Goal: Task Accomplishment & Management: Complete application form

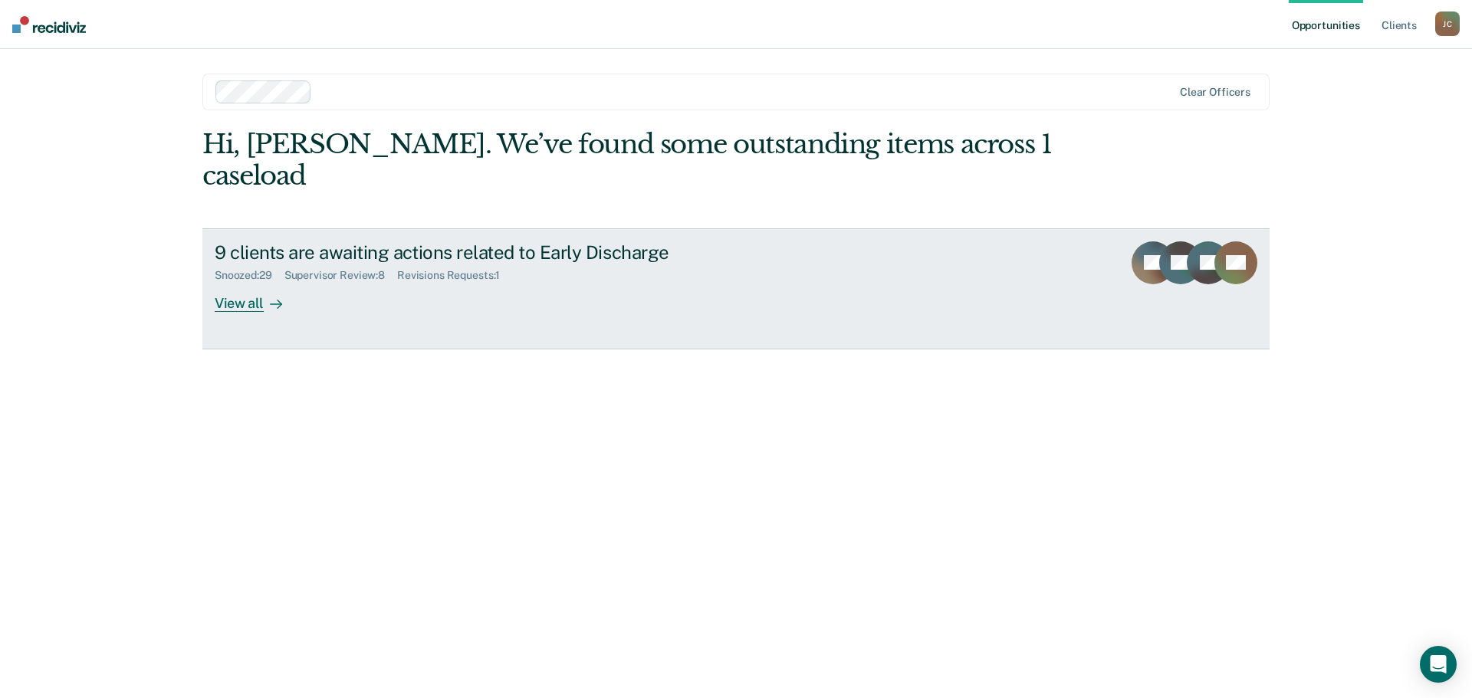
click at [234, 282] on div "View all" at bounding box center [258, 297] width 86 height 30
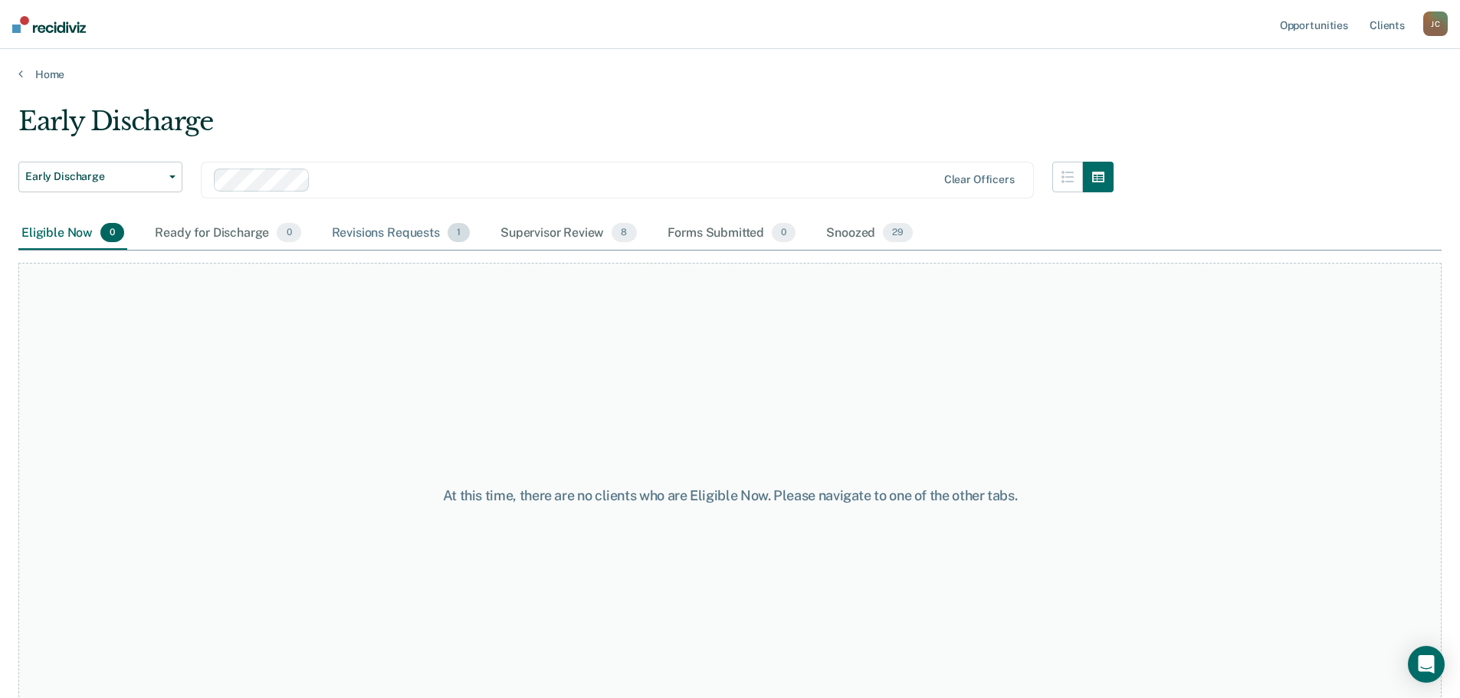
click at [363, 235] on div "Revisions Requests 1" at bounding box center [401, 234] width 144 height 34
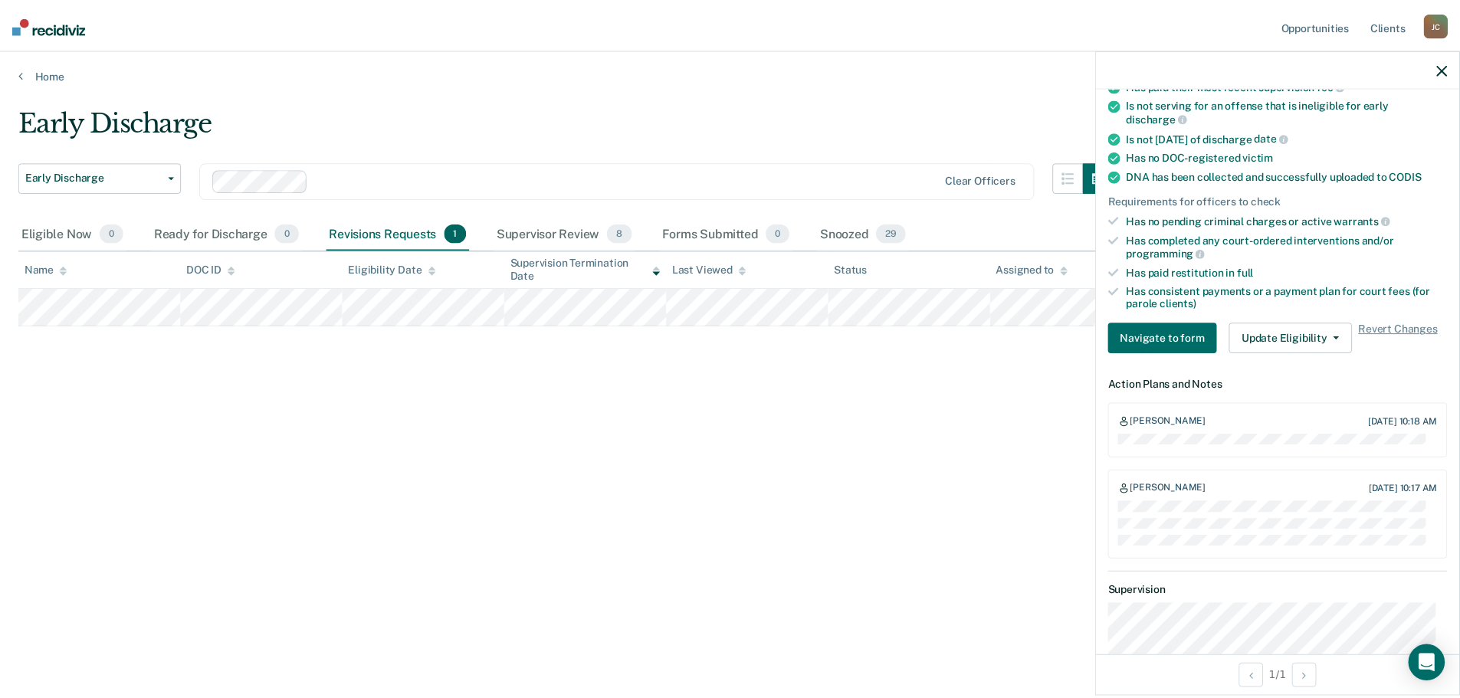
scroll to position [383, 0]
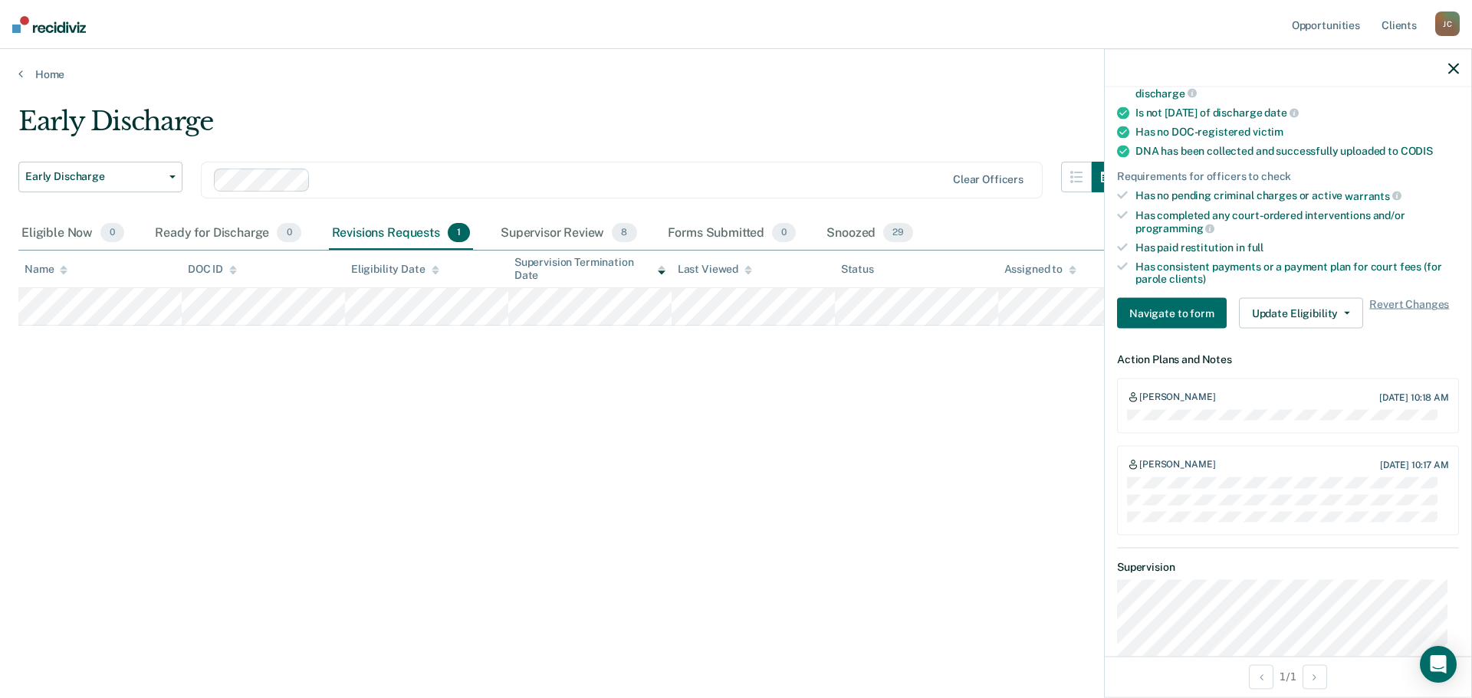
click at [865, 499] on div "Early Discharge Early Discharge Early Discharge Clear officers Eligible Now 0 R…" at bounding box center [735, 345] width 1435 height 478
click at [547, 233] on div "Supervisor Review 8" at bounding box center [569, 234] width 143 height 34
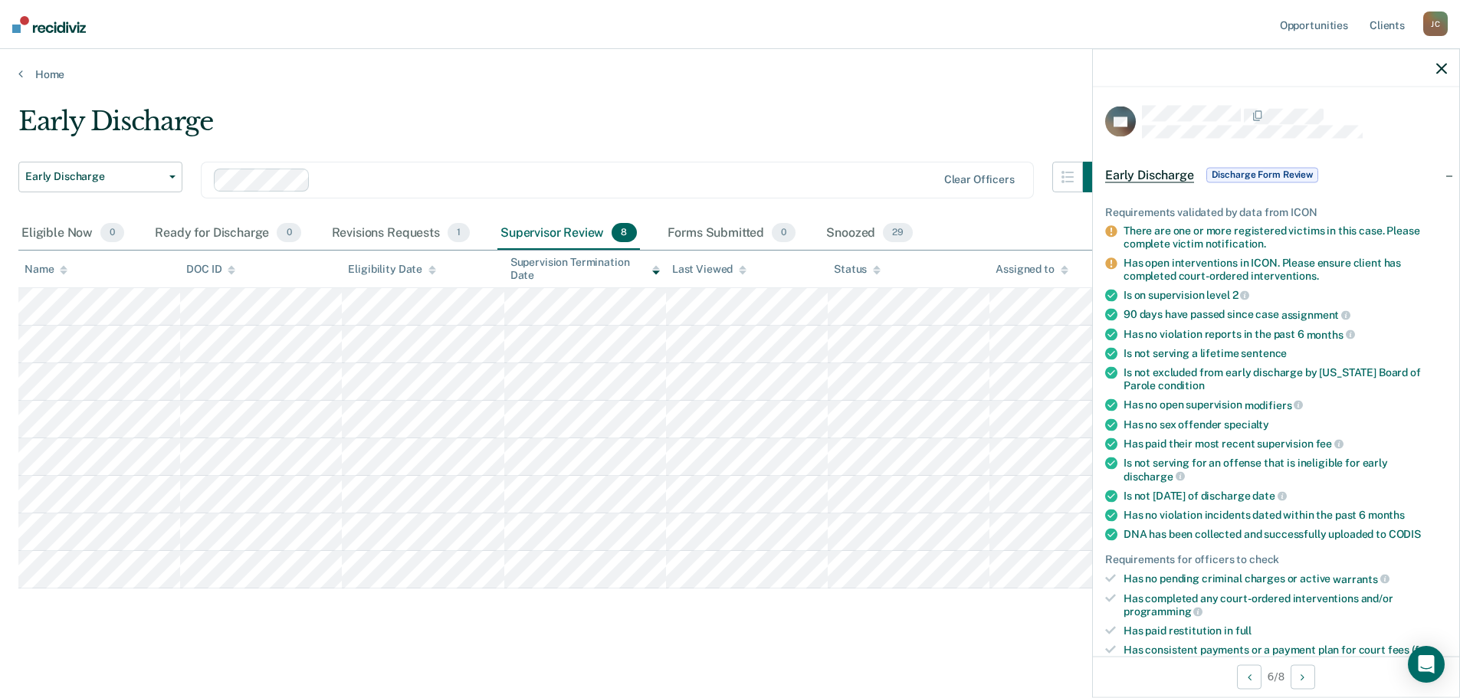
scroll to position [230, 0]
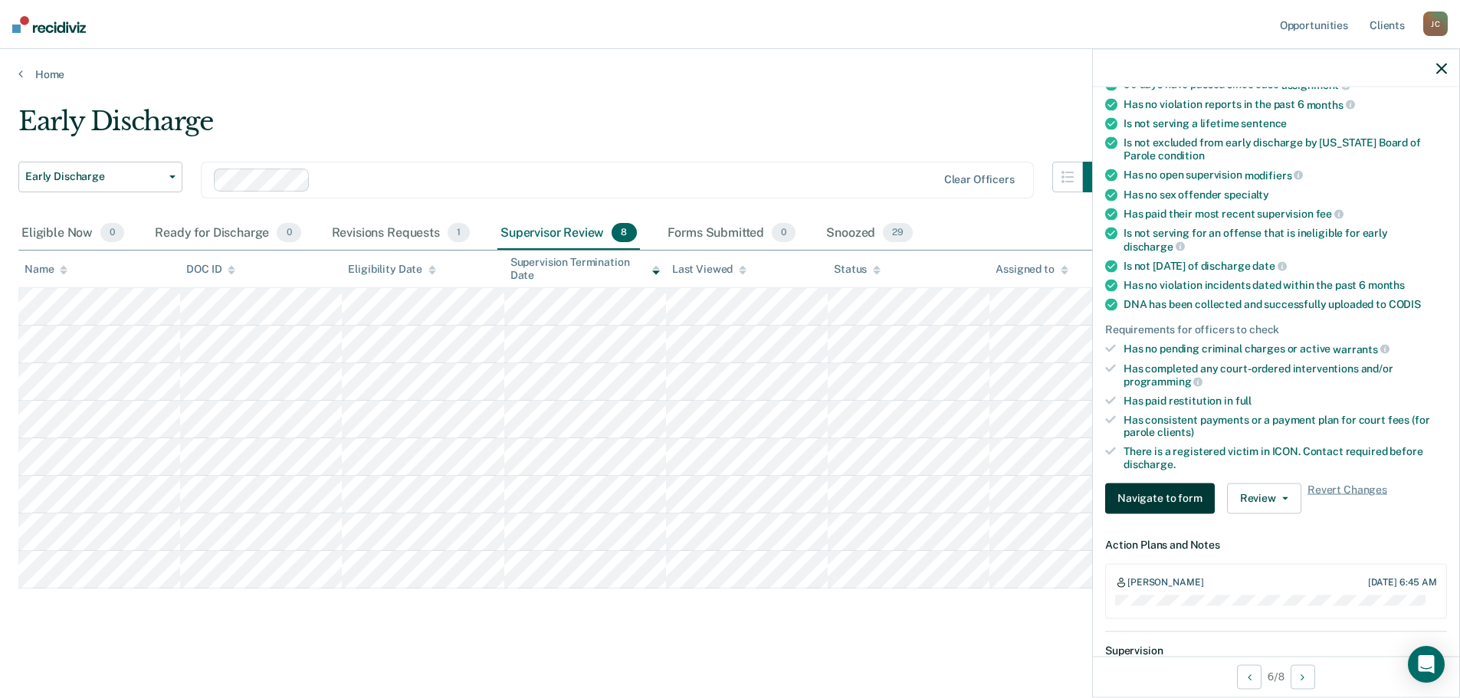
click at [1131, 500] on button "Navigate to form" at bounding box center [1160, 498] width 110 height 31
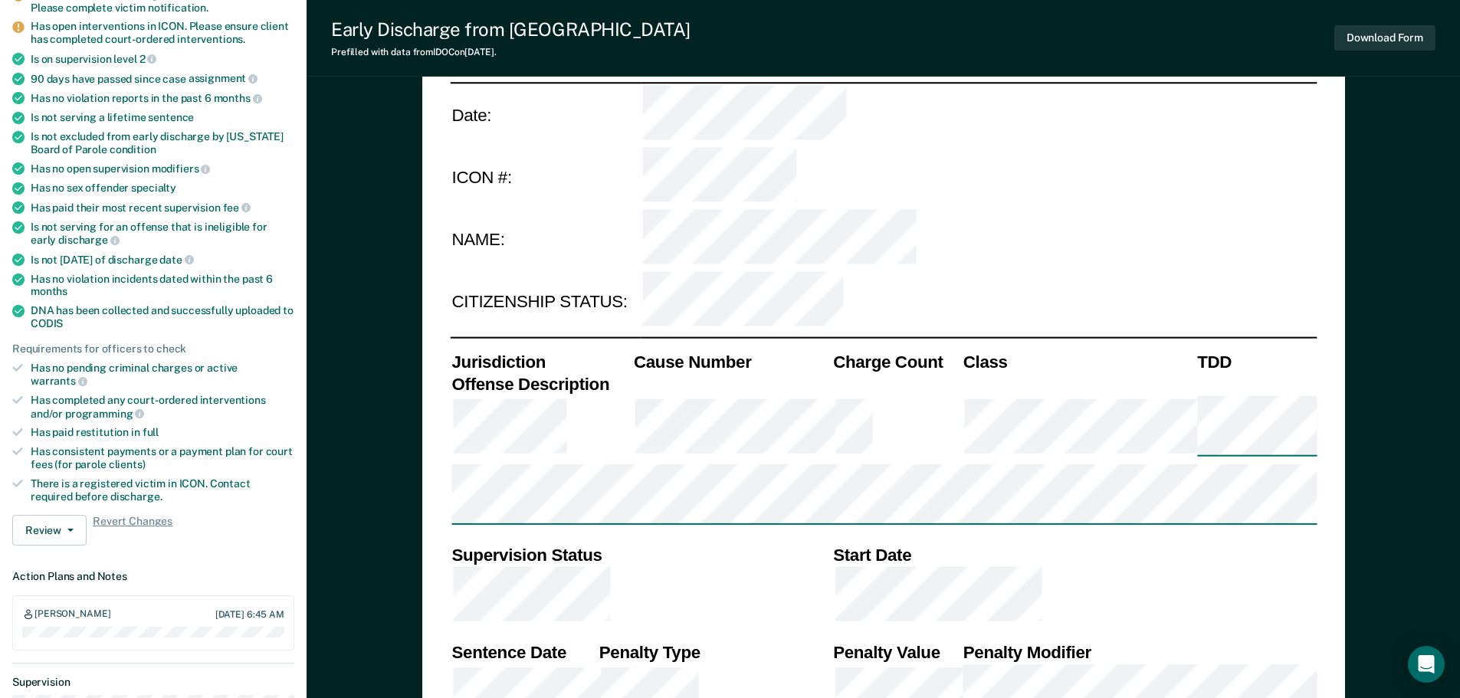
type textarea "x"
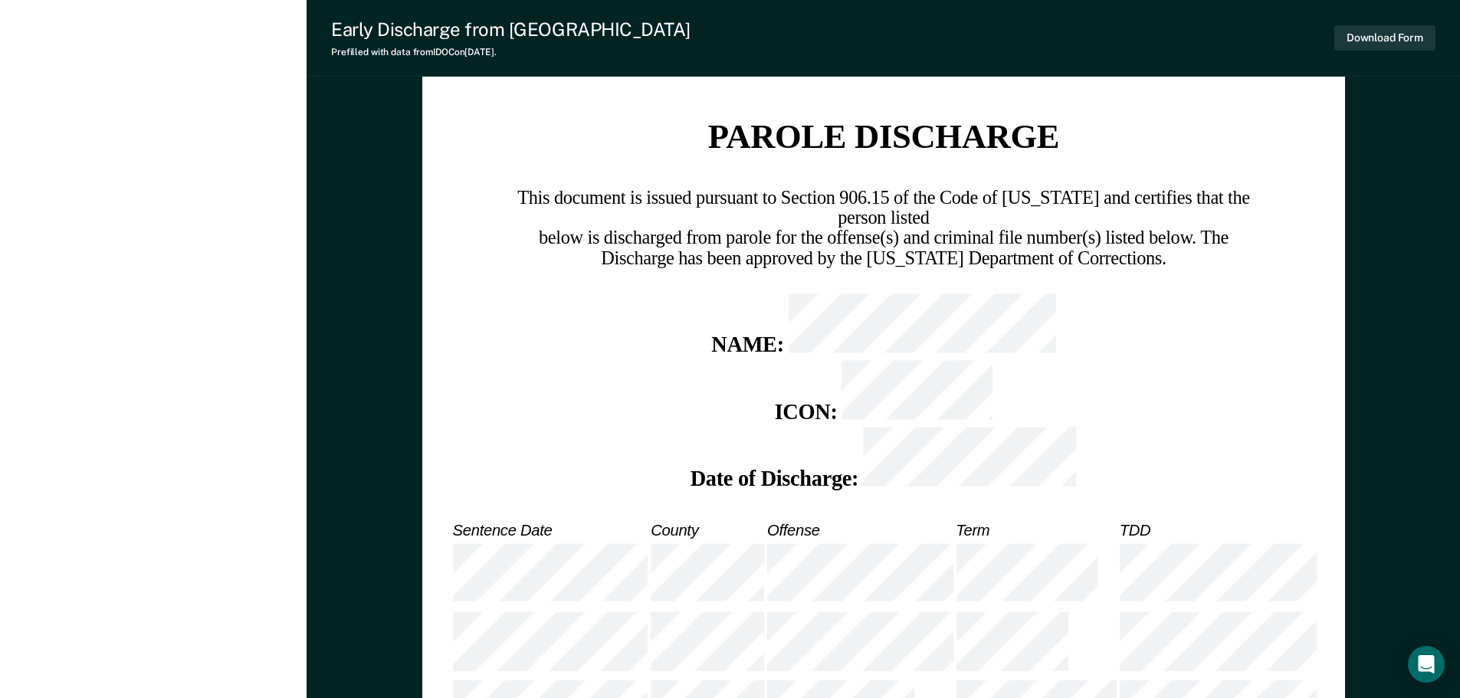
scroll to position [2092, 0]
